Goal: Information Seeking & Learning: Learn about a topic

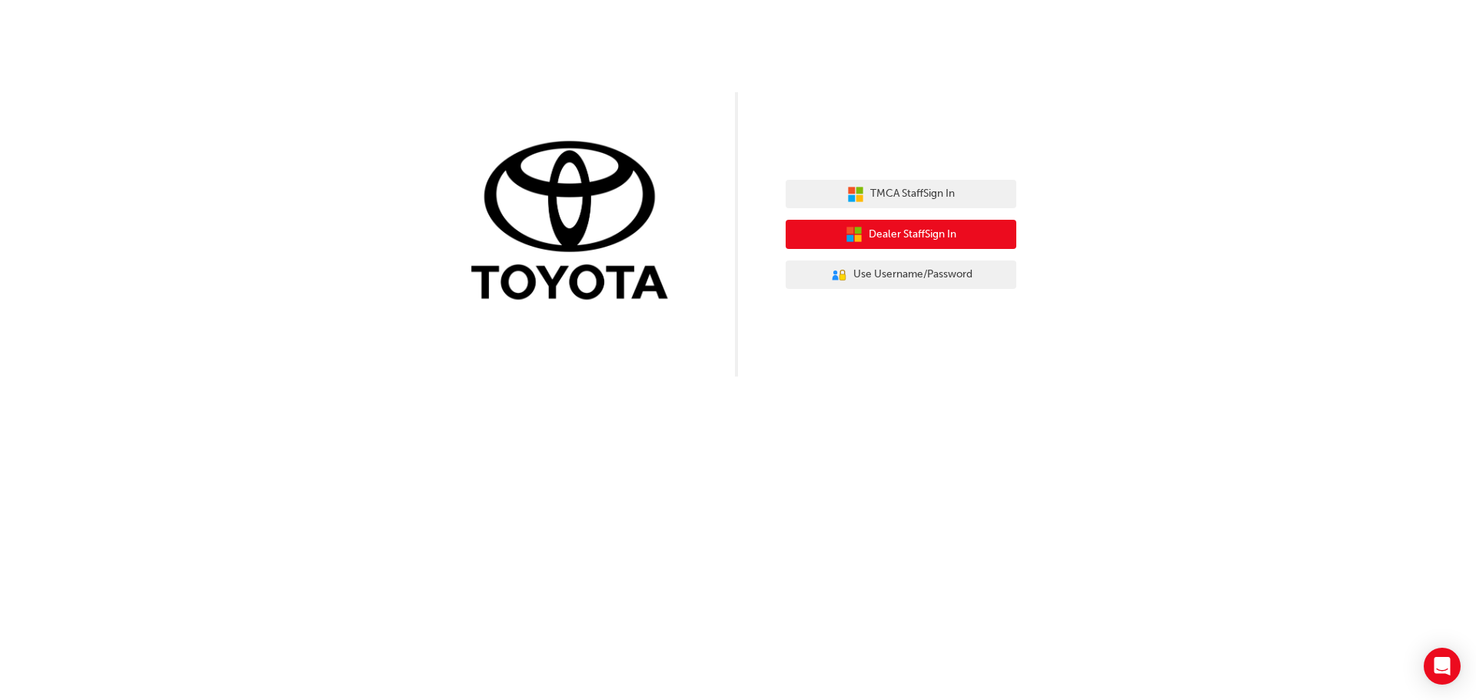
click at [906, 245] on button "Dealer Staff Sign In" at bounding box center [901, 234] width 231 height 29
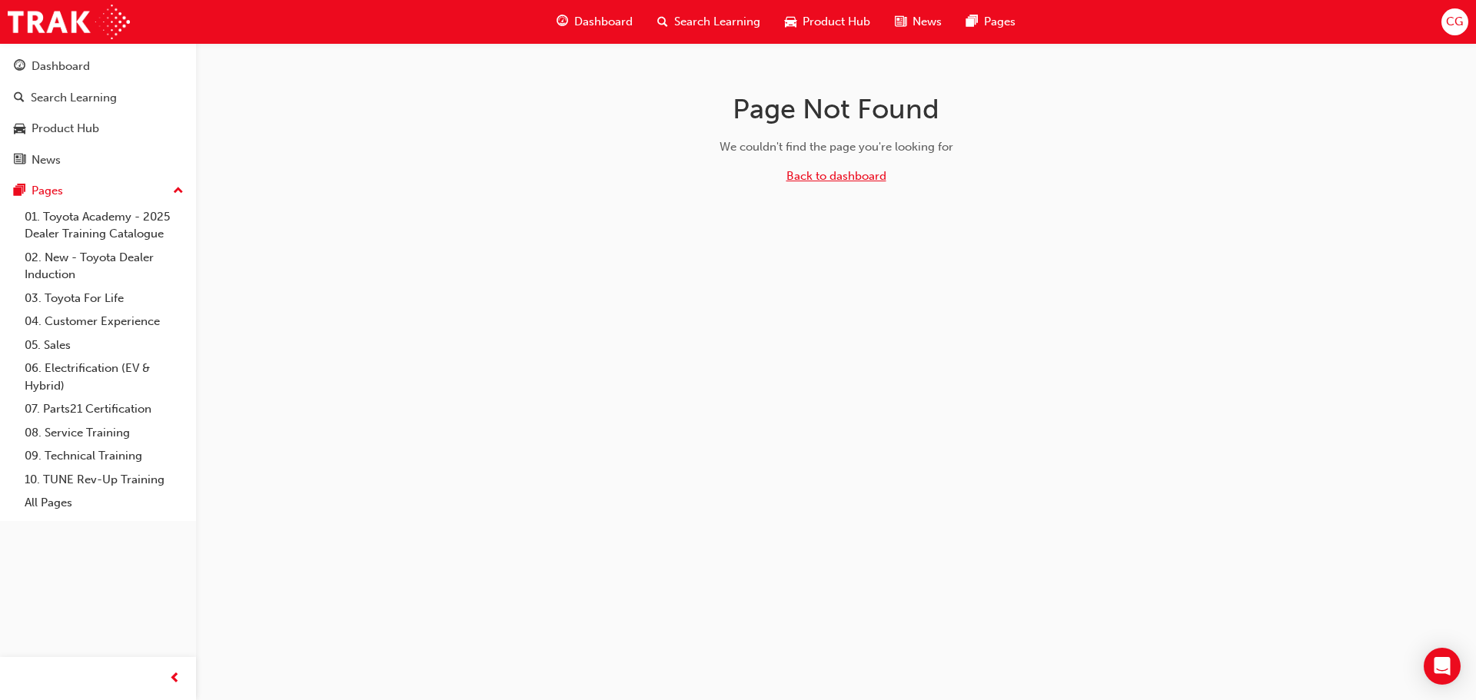
click at [797, 181] on link "Back to dashboard" at bounding box center [837, 176] width 100 height 14
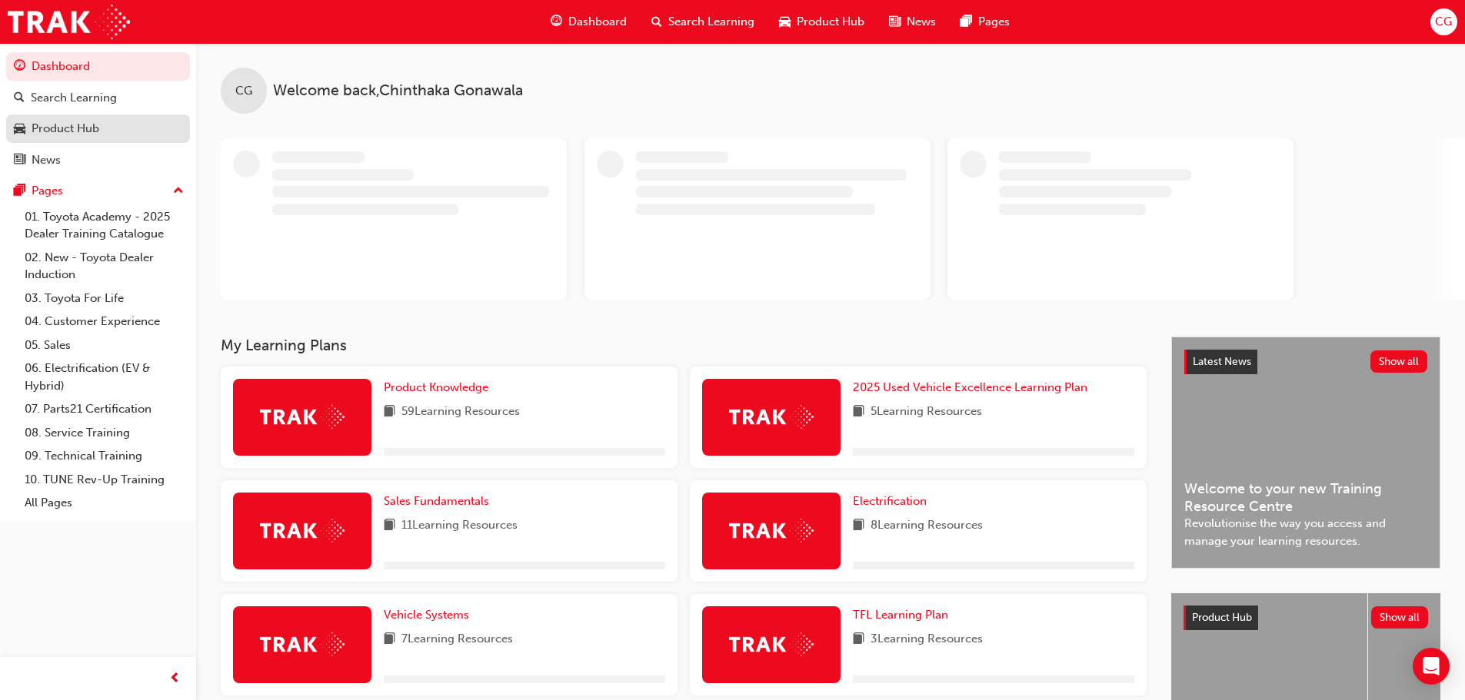
click at [69, 134] on div "Product Hub" at bounding box center [66, 129] width 68 height 18
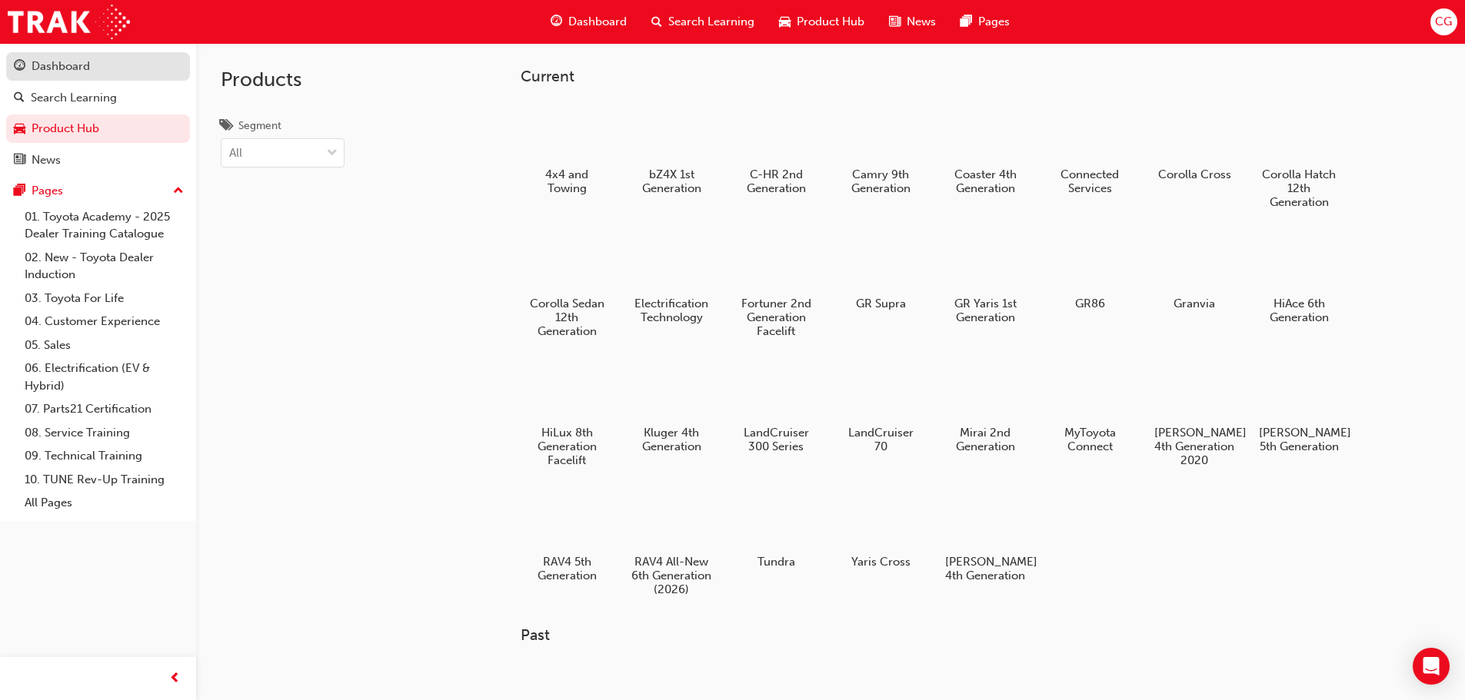
click at [62, 71] on div "Dashboard" at bounding box center [61, 67] width 58 height 18
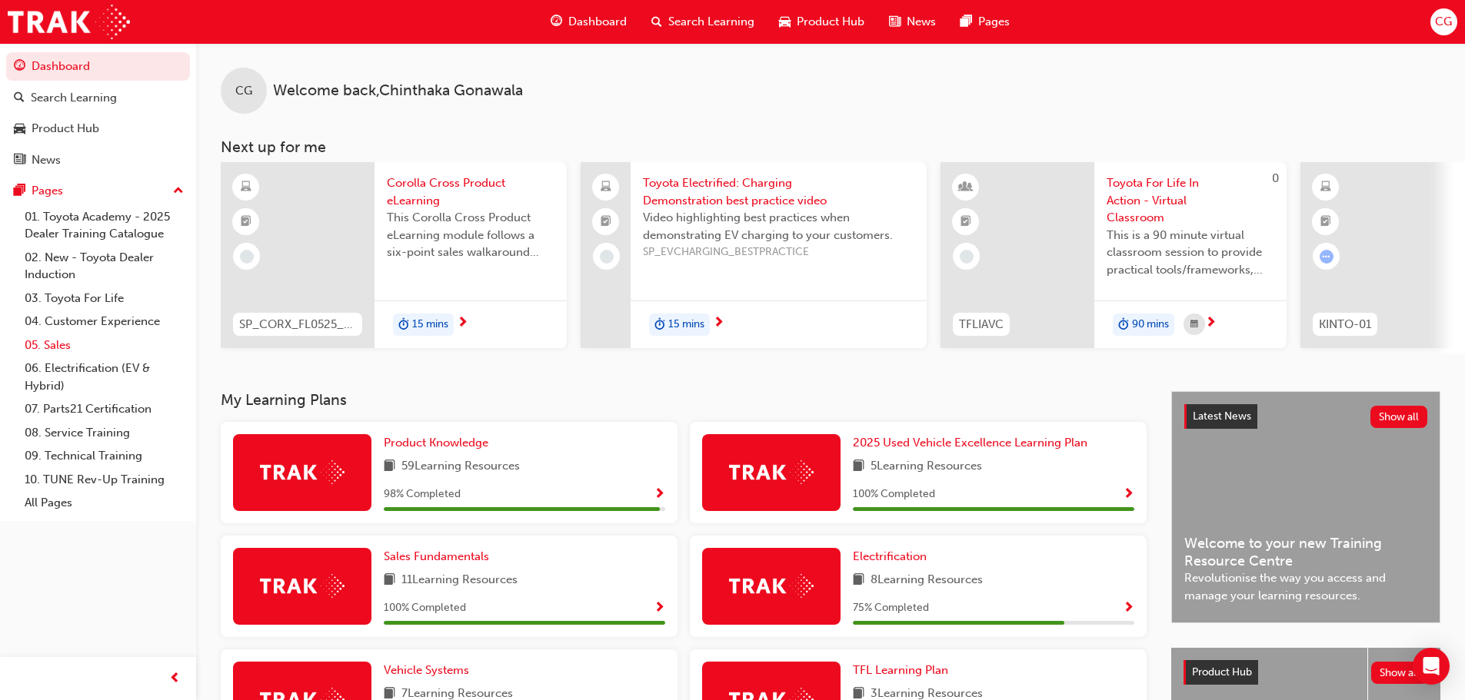
click at [42, 351] on link "05. Sales" at bounding box center [103, 346] width 171 height 24
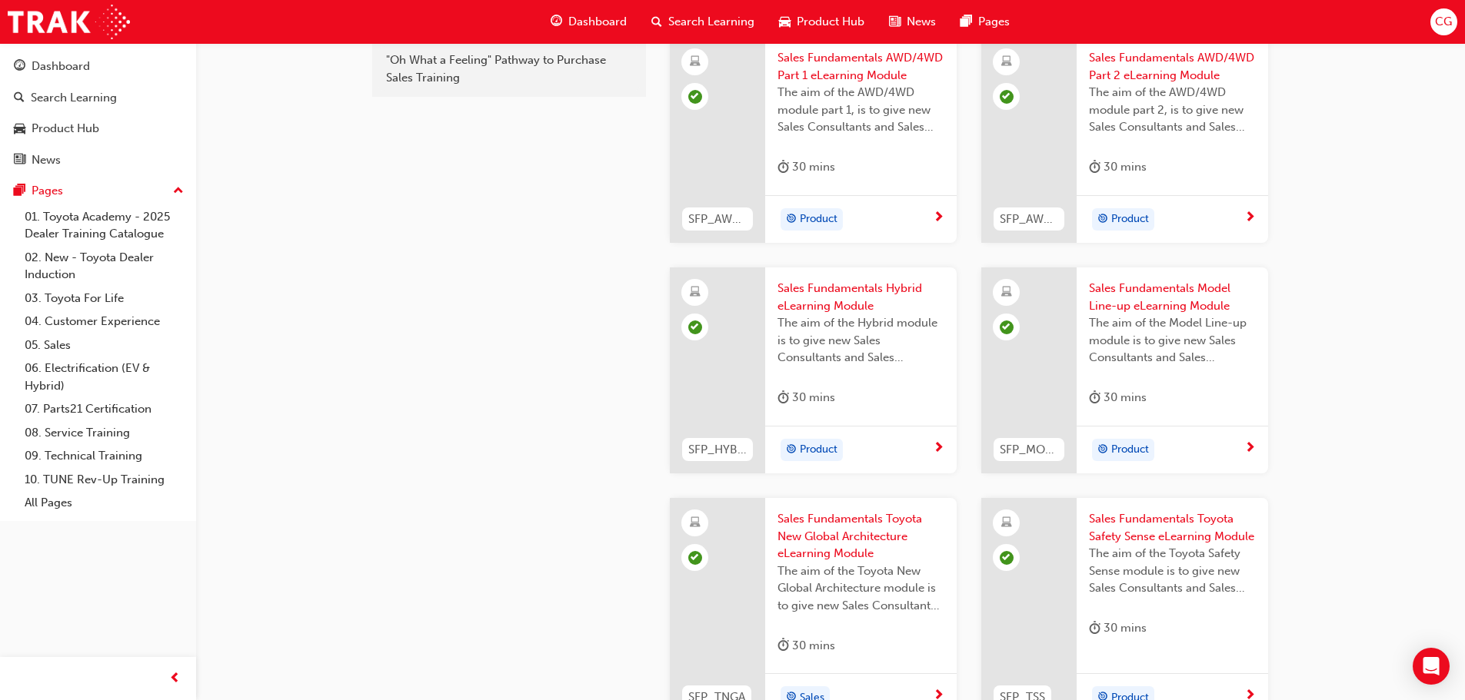
scroll to position [268, 0]
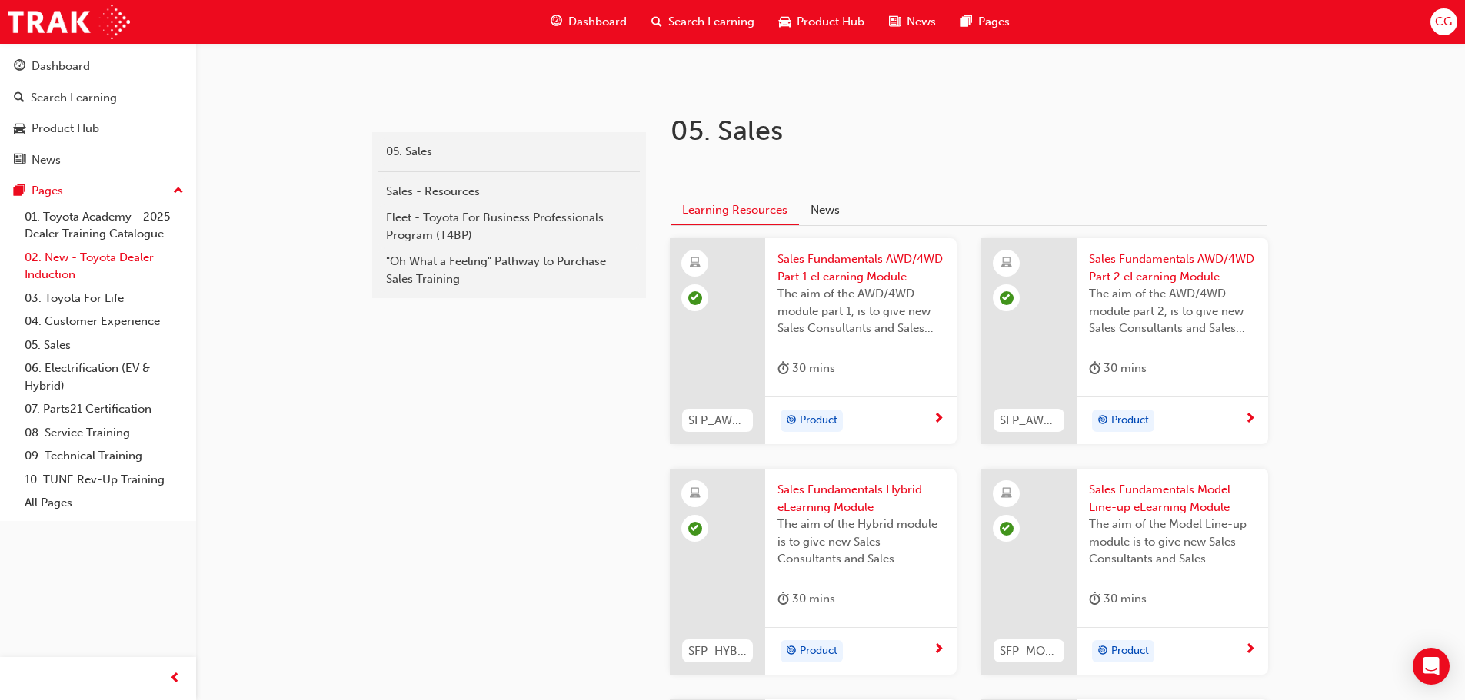
click at [97, 264] on link "02. New - Toyota Dealer Induction" at bounding box center [103, 266] width 171 height 41
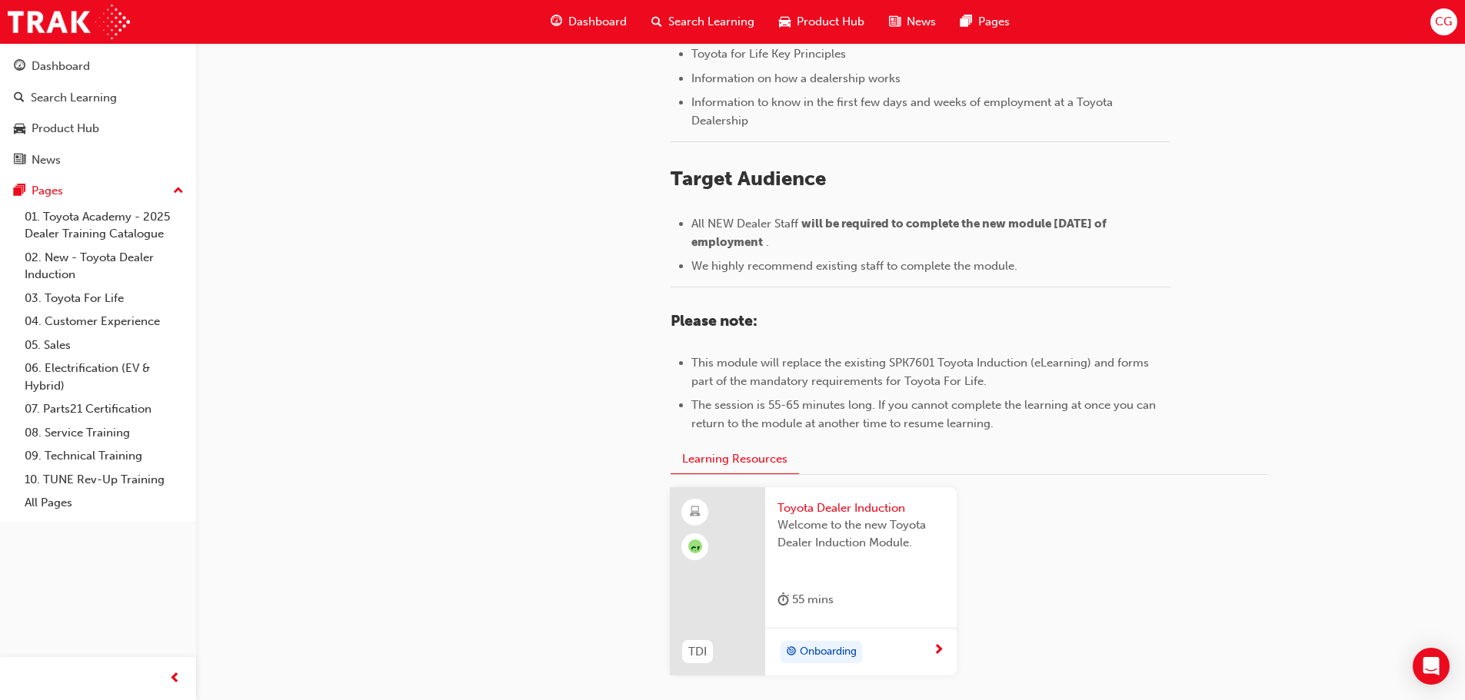
scroll to position [677, 0]
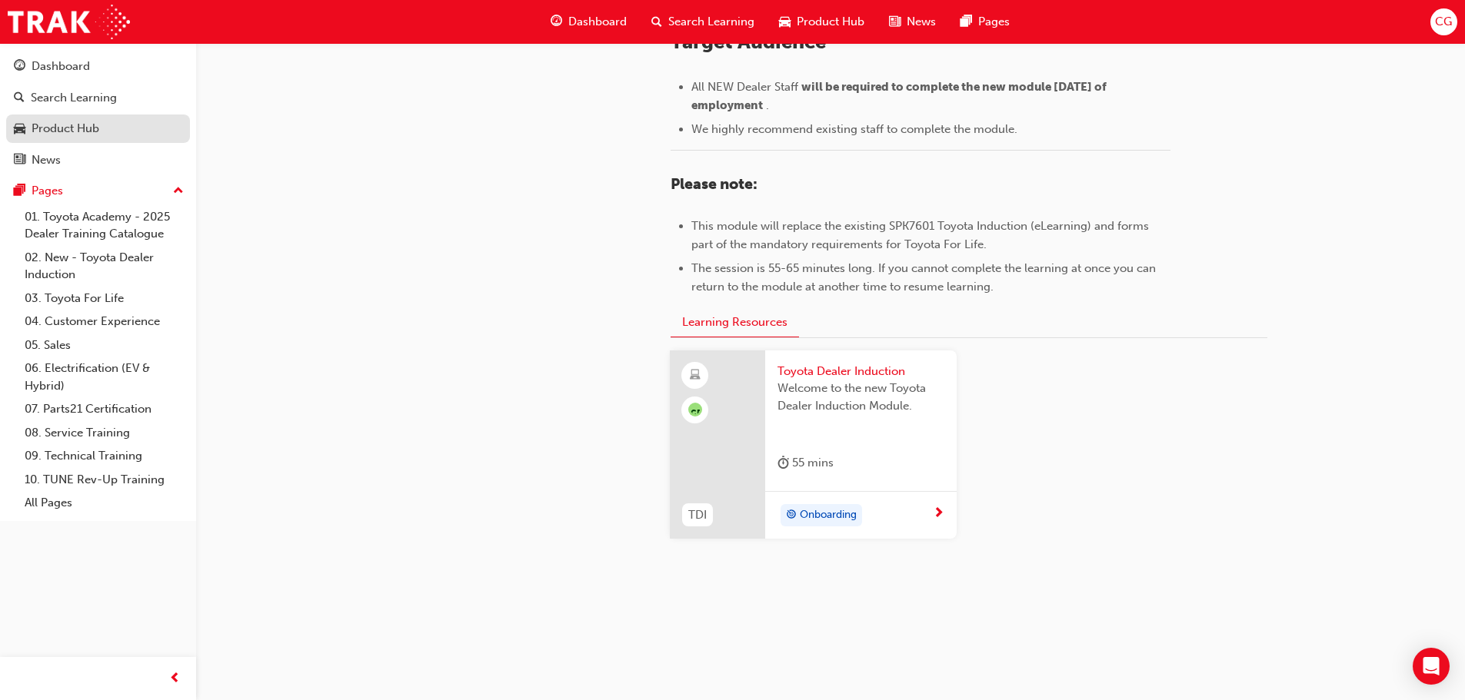
click at [36, 129] on div "Product Hub" at bounding box center [66, 129] width 68 height 18
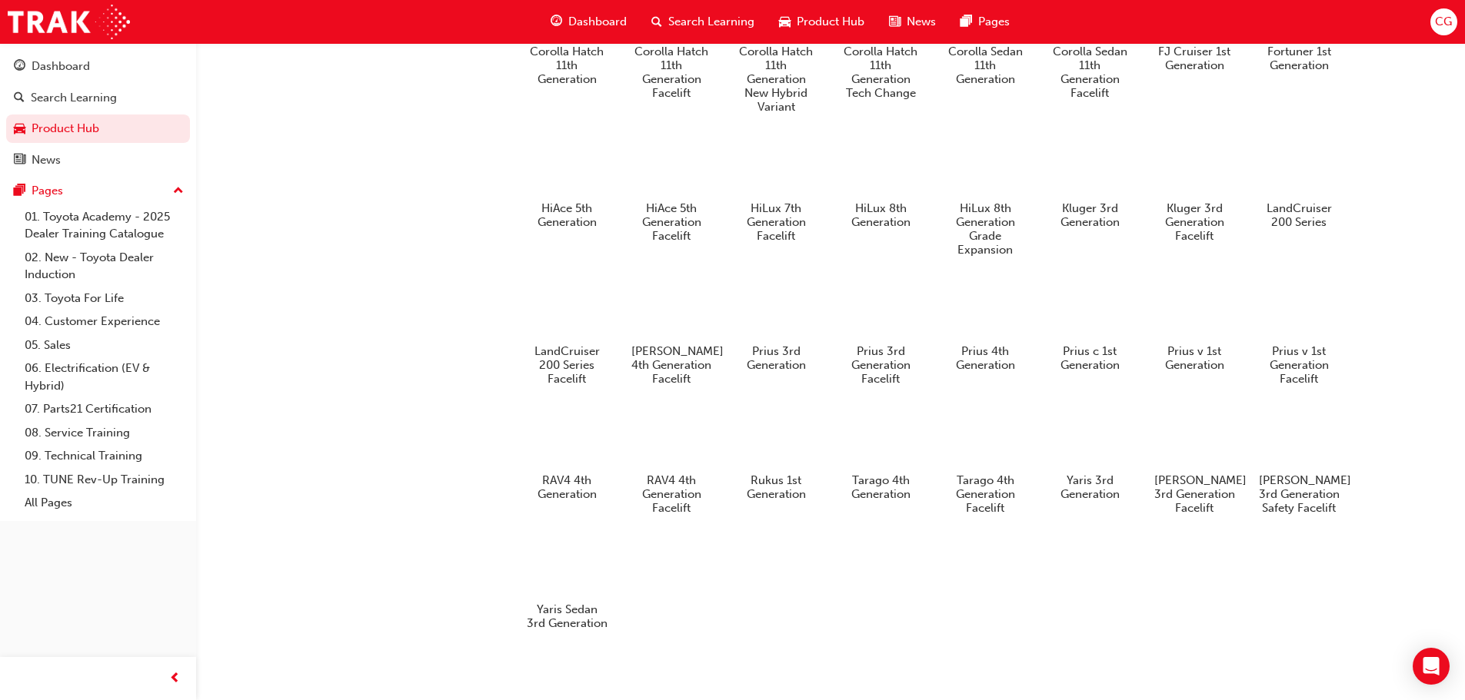
scroll to position [849, 0]
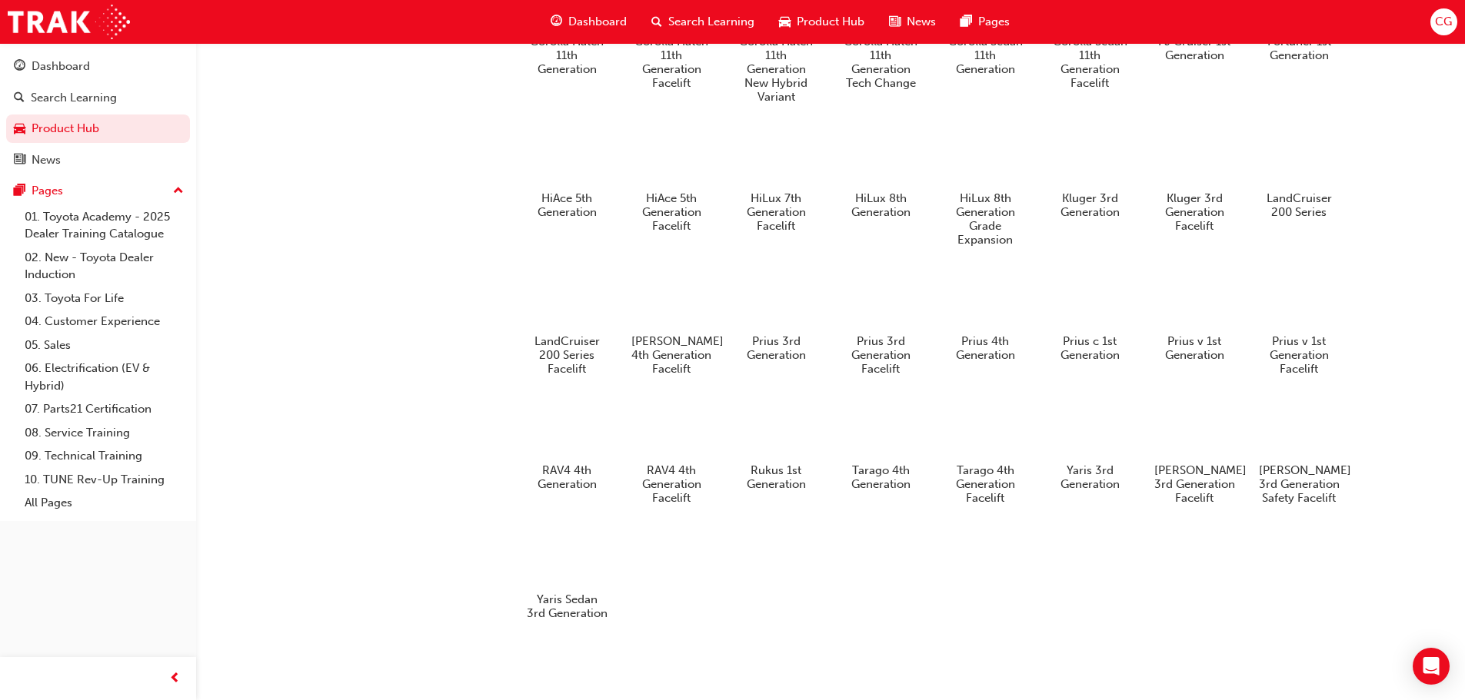
click at [916, 599] on div "86 1st Generation Aurion 2nd Generation Aurion 2nd Generation Facelift C-HR 1st…" at bounding box center [957, 237] width 873 height 803
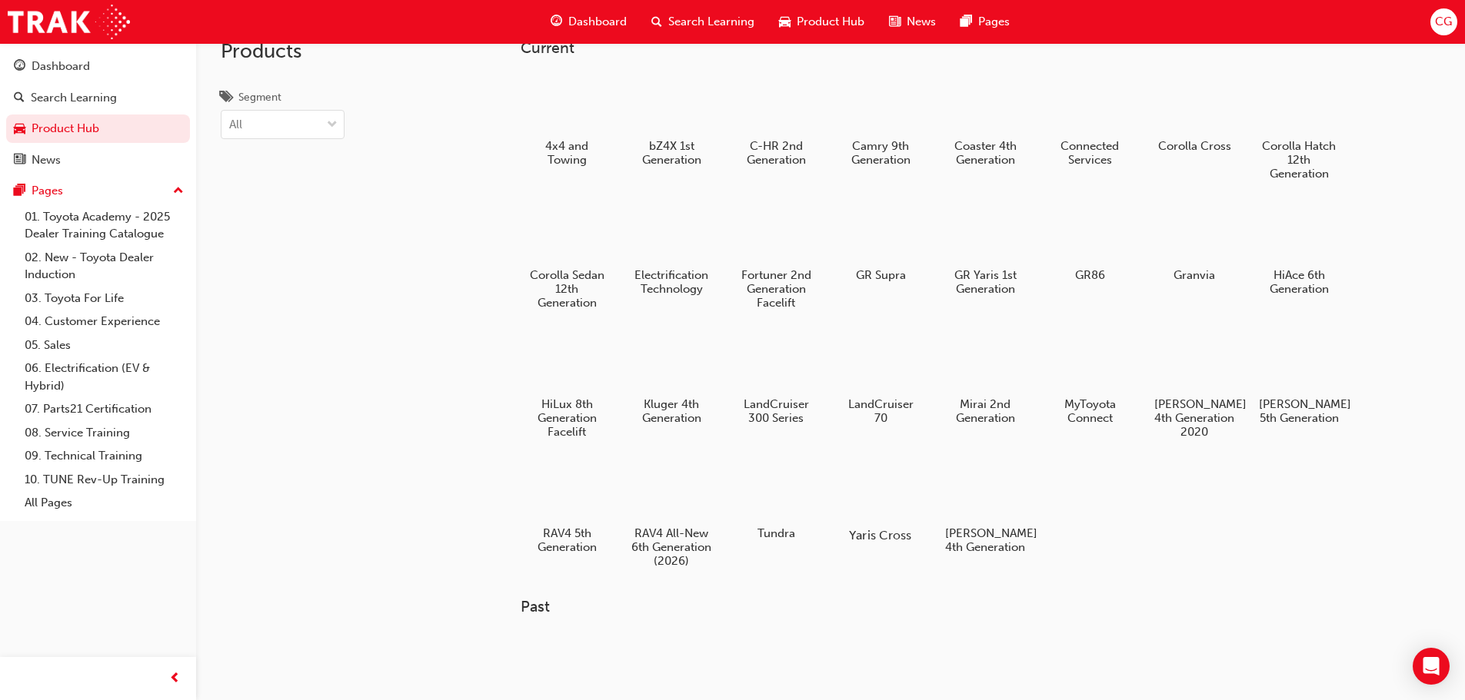
scroll to position [3, 0]
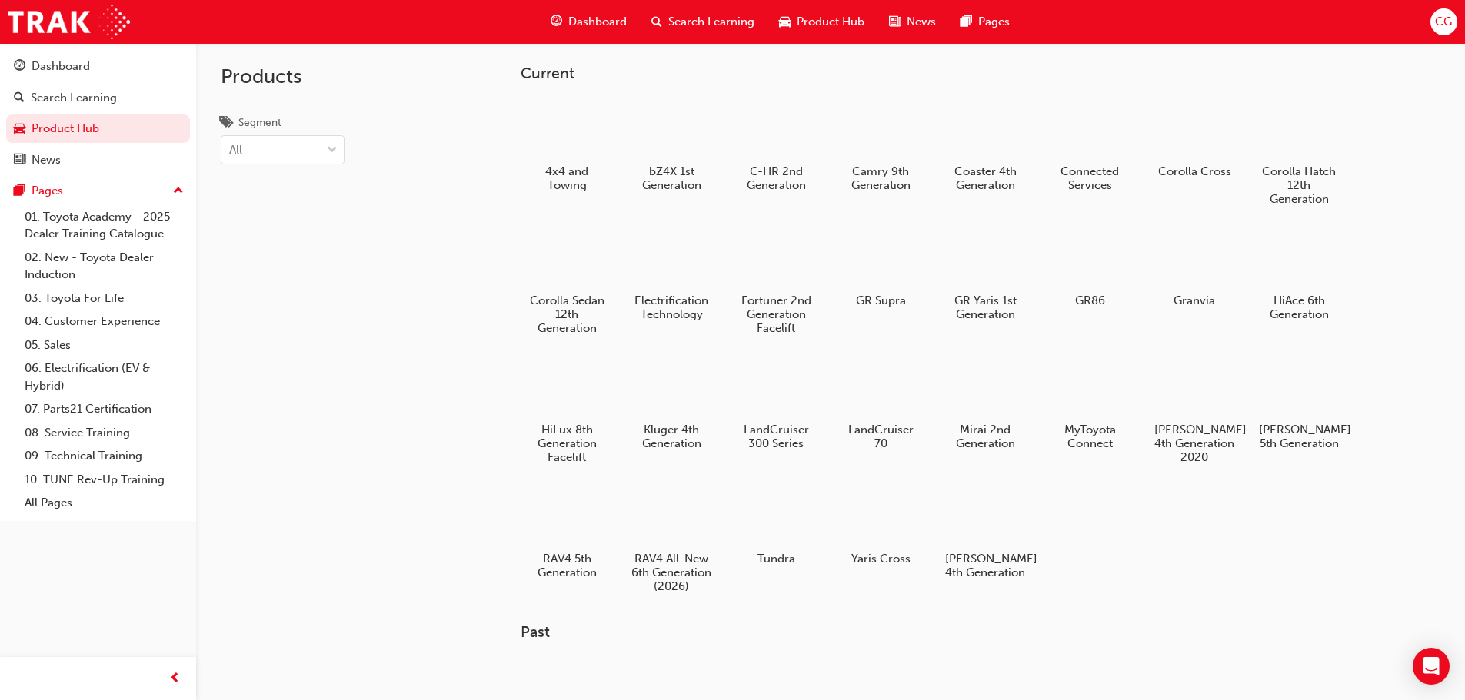
click at [1091, 548] on div "4x4 and Towing bZ4X 1st Generation C-HR 2nd Generation Camry 9th Generation Coa…" at bounding box center [957, 353] width 873 height 517
click at [896, 401] on div at bounding box center [879, 390] width 85 height 62
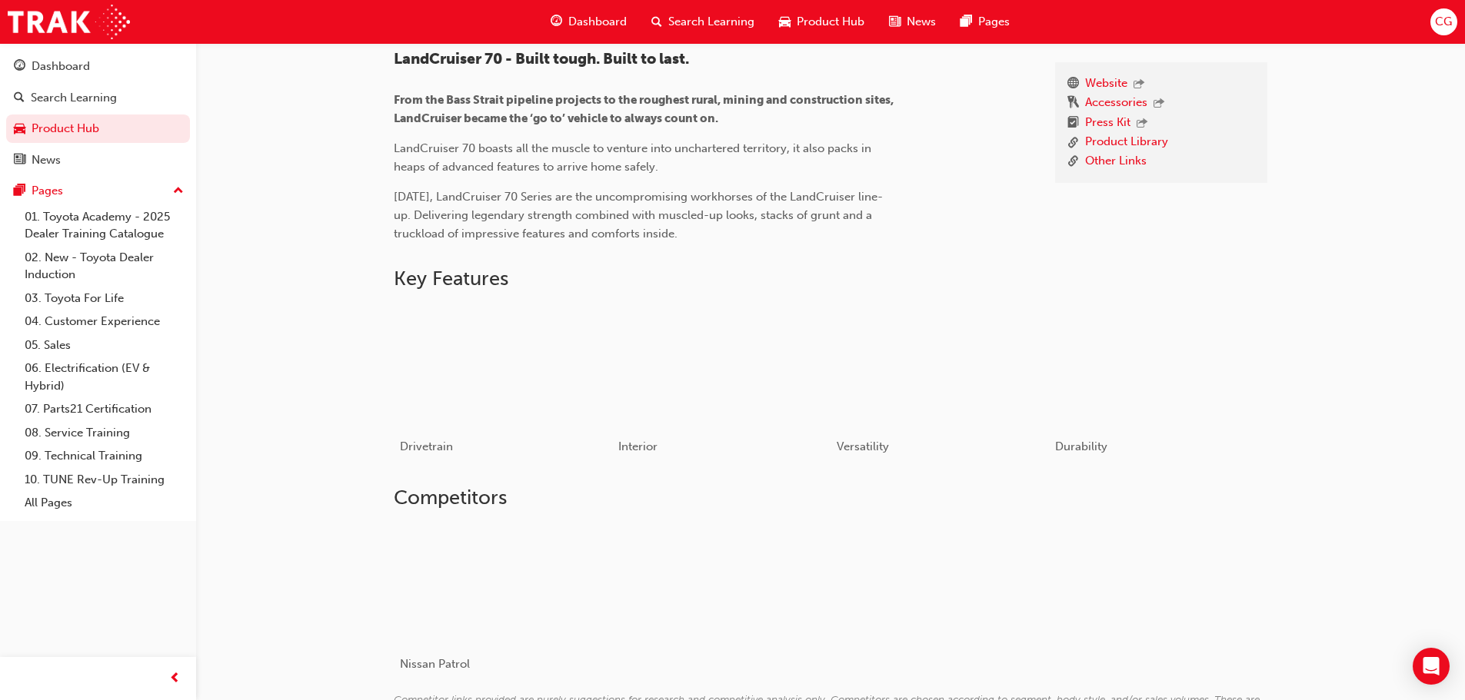
scroll to position [341, 0]
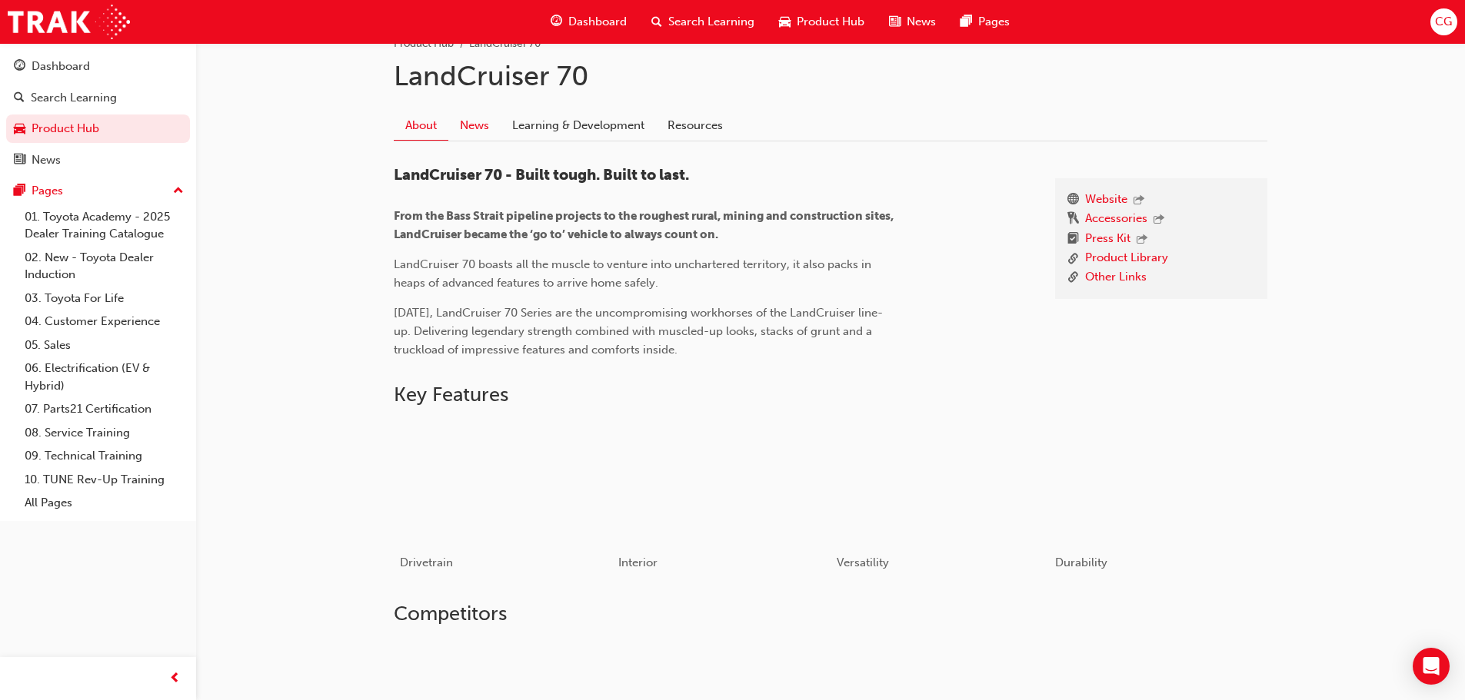
click at [472, 128] on link "News" at bounding box center [474, 125] width 52 height 29
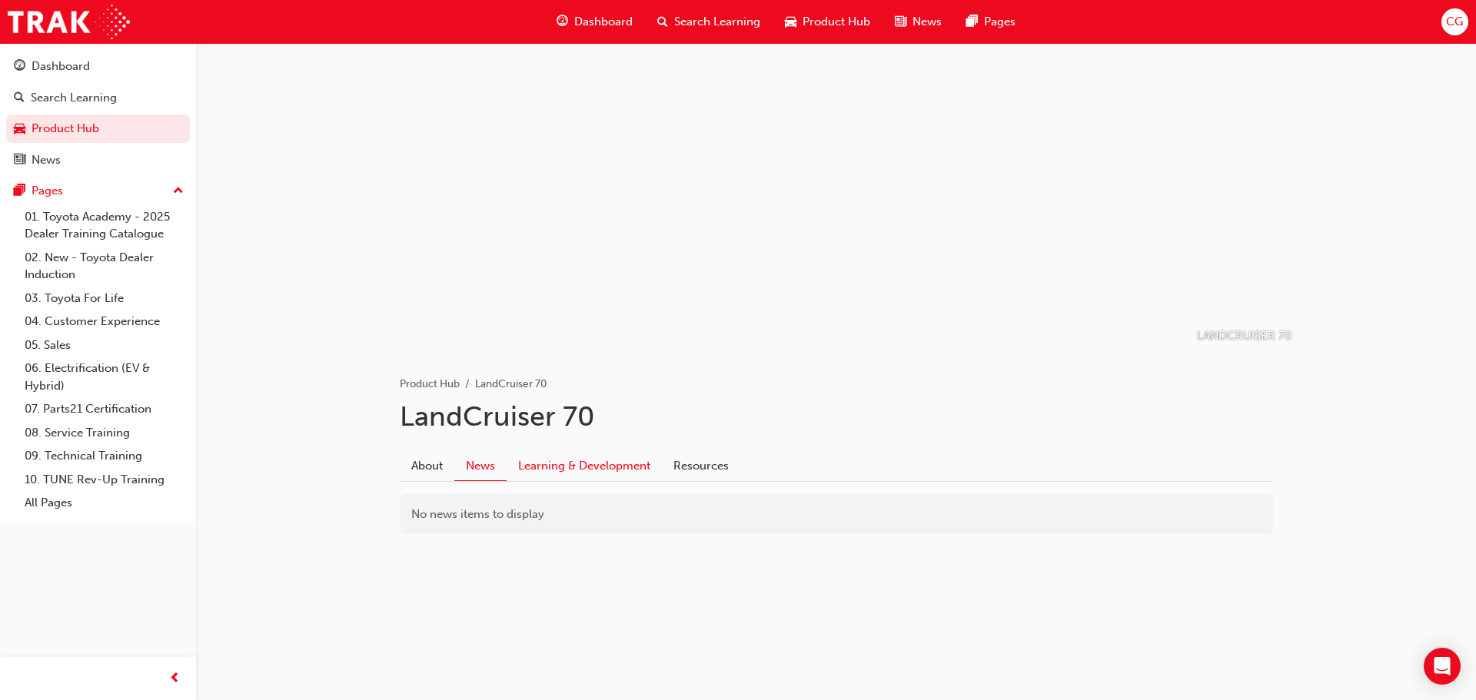
click at [590, 468] on link "Learning & Development" at bounding box center [584, 465] width 155 height 29
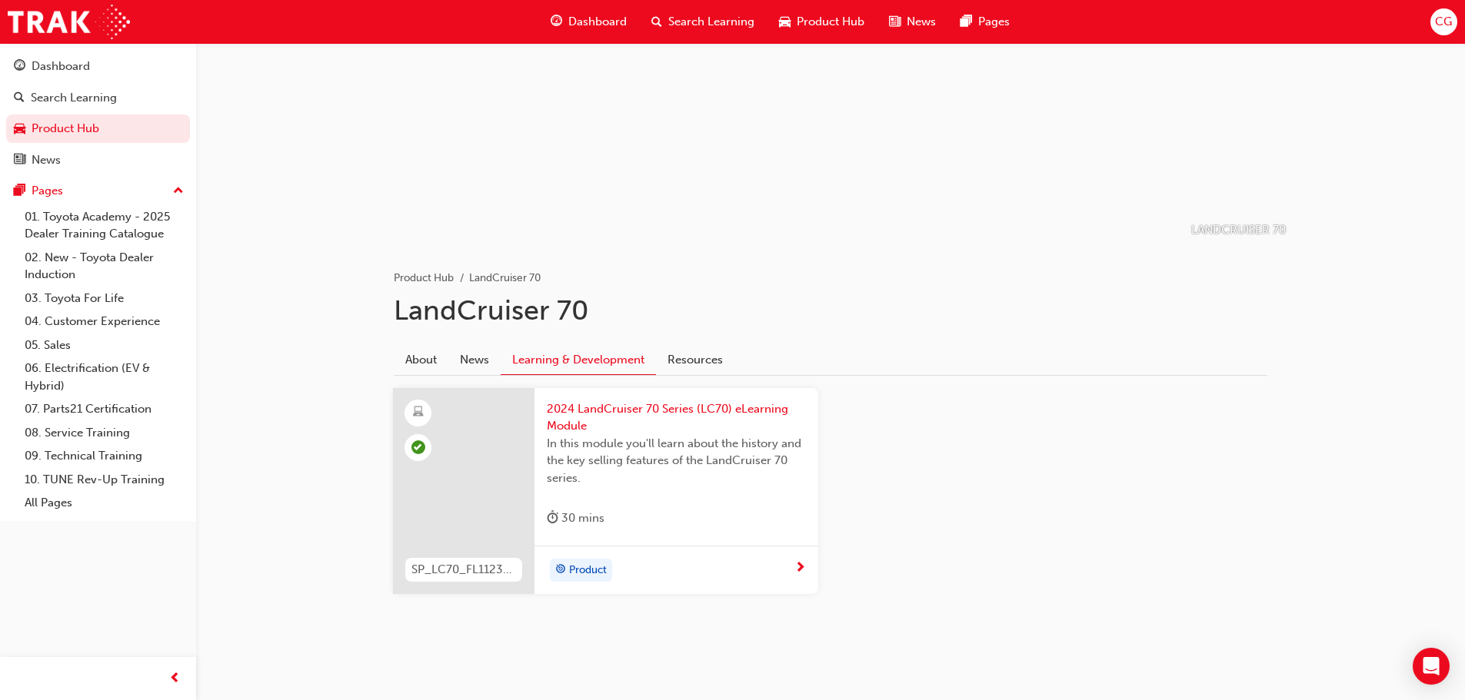
scroll to position [112, 0]
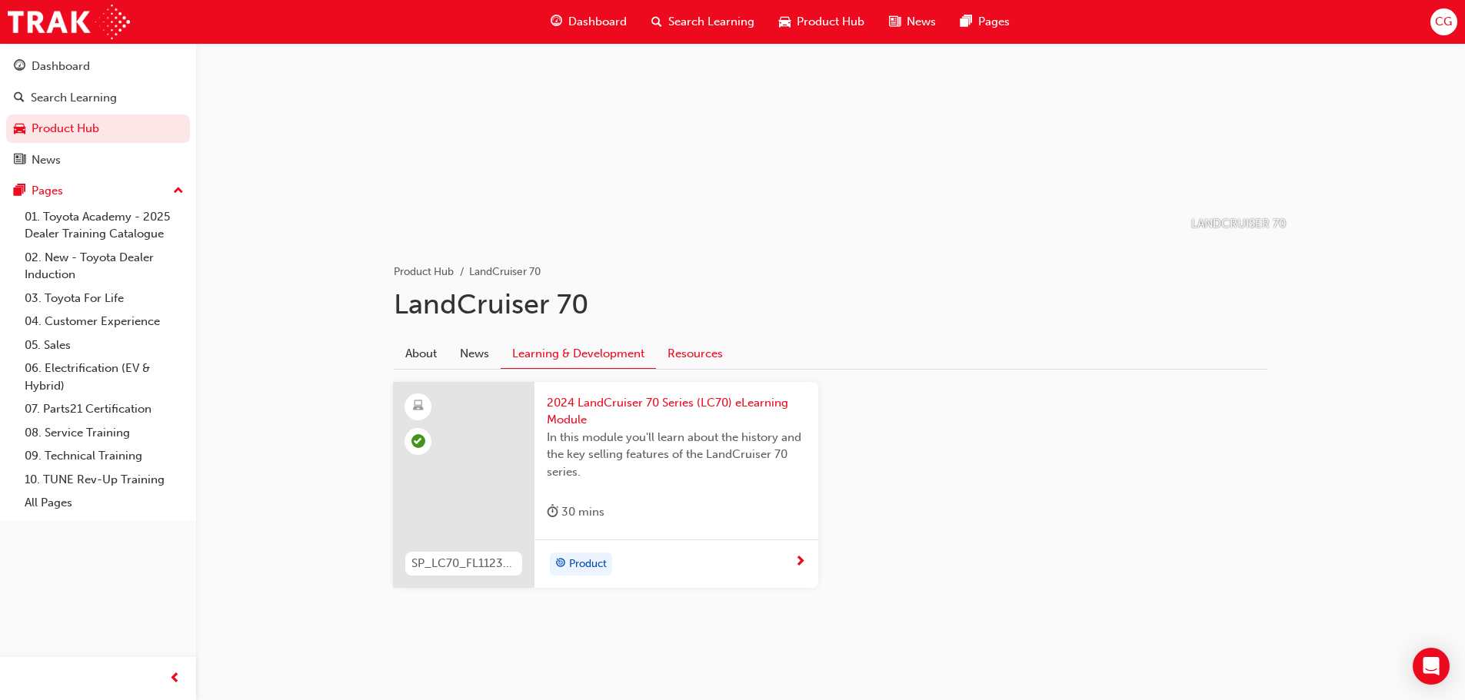
click at [689, 356] on link "Resources" at bounding box center [695, 353] width 78 height 29
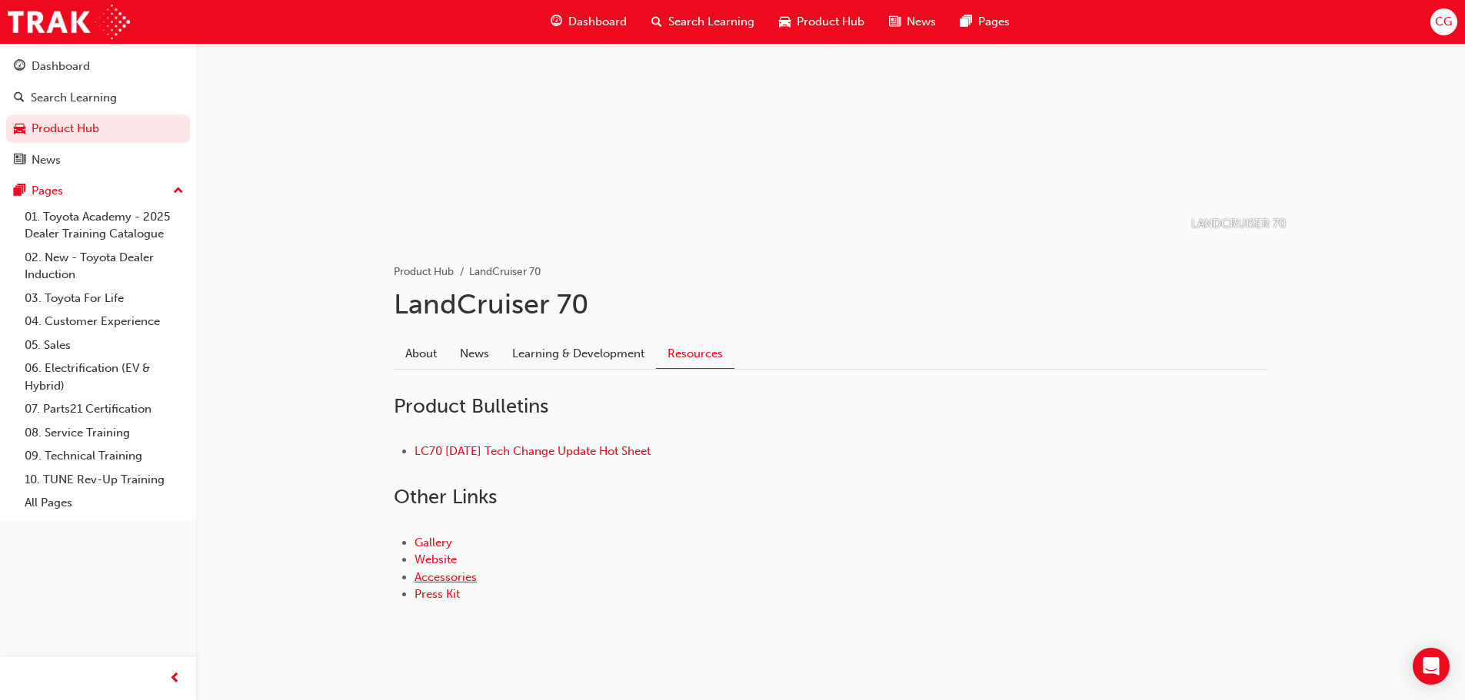
click at [451, 574] on link "Accessories" at bounding box center [445, 577] width 62 height 14
